Goal: Task Accomplishment & Management: Use online tool/utility

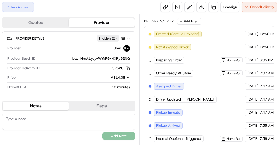
scroll to position [17, 0]
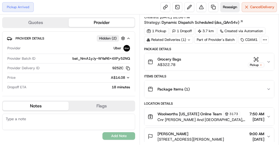
click at [234, 5] on span "Reassign" at bounding box center [230, 7] width 14 height 5
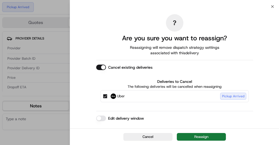
click at [208, 137] on button "Reassign" at bounding box center [201, 137] width 49 height 8
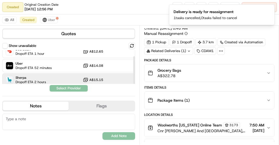
scroll to position [7, 0]
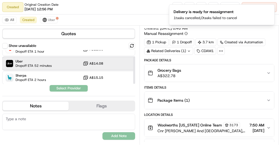
click at [66, 68] on div "Uber Dropoff ETA 52 minutes A$14.08" at bounding box center [68, 63] width 133 height 13
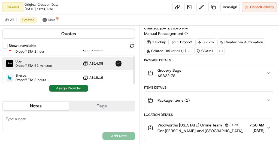
click at [76, 90] on button "Assign Provider" at bounding box center [68, 88] width 39 height 7
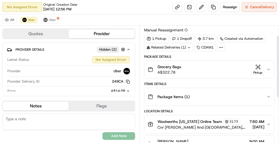
scroll to position [0, 0]
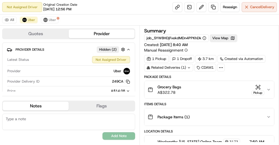
click at [173, 65] on div "Related Deliveries (1)" at bounding box center [168, 68] width 49 height 8
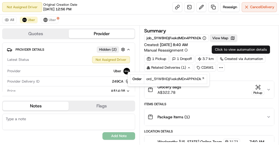
click at [235, 50] on div "Click to view automation details Click to view automation details" at bounding box center [241, 50] width 58 height 8
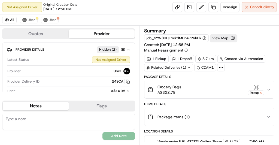
click at [179, 69] on div "Related Deliveries (1)" at bounding box center [168, 68] width 49 height 8
click at [27, 22] on button "Uber" at bounding box center [29, 20] width 18 height 7
click at [161, 65] on div "Related Deliveries (1)" at bounding box center [168, 68] width 49 height 8
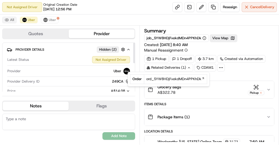
click at [12, 18] on button "All" at bounding box center [9, 20] width 14 height 7
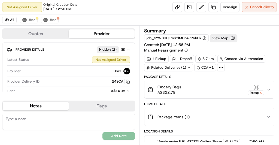
click at [181, 64] on div "Related Deliveries (1)" at bounding box center [168, 68] width 49 height 8
click at [53, 19] on span "Uber" at bounding box center [52, 20] width 7 height 4
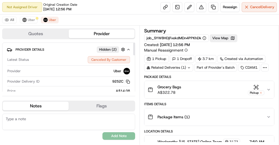
click at [173, 67] on div "Related Deliveries (1)" at bounding box center [168, 68] width 49 height 8
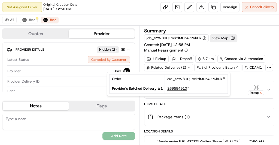
click at [183, 89] on span "269594910" at bounding box center [177, 88] width 20 height 5
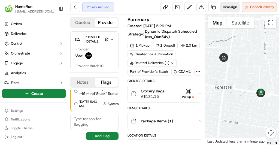
click at [228, 7] on span "Reassign" at bounding box center [230, 7] width 14 height 5
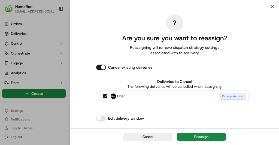
click at [201, 140] on button "Reassign" at bounding box center [201, 137] width 49 height 8
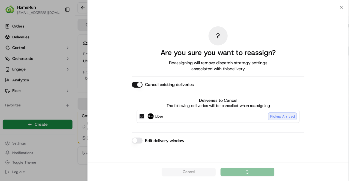
scroll to position [20, 0]
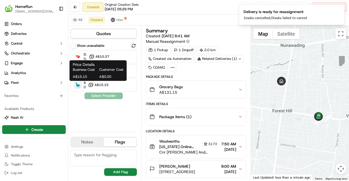
click at [101, 72] on span "Customer Cost" at bounding box center [111, 69] width 24 height 5
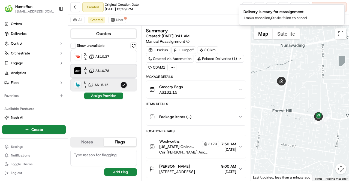
click at [132, 69] on div "Uber Dropoff ETA 43 minutes A$10.78" at bounding box center [103, 70] width 67 height 13
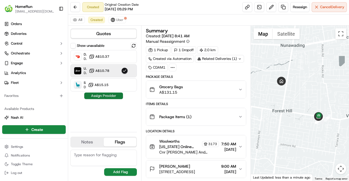
click at [118, 98] on button "Assign Provider" at bounding box center [103, 96] width 39 height 7
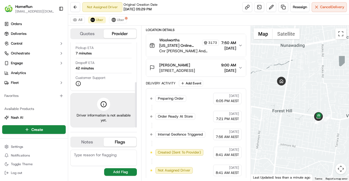
scroll to position [47, 0]
